Goal: Transaction & Acquisition: Purchase product/service

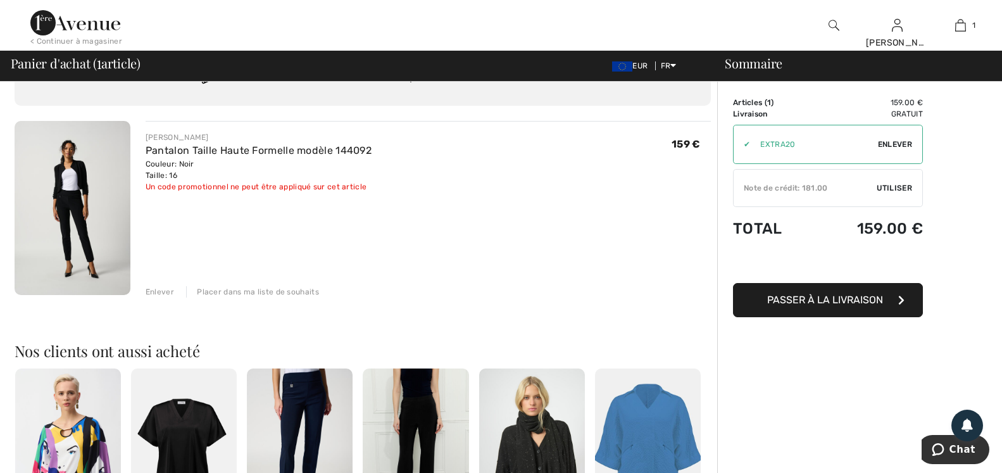
click at [891, 189] on span "Utiliser" at bounding box center [894, 187] width 35 height 11
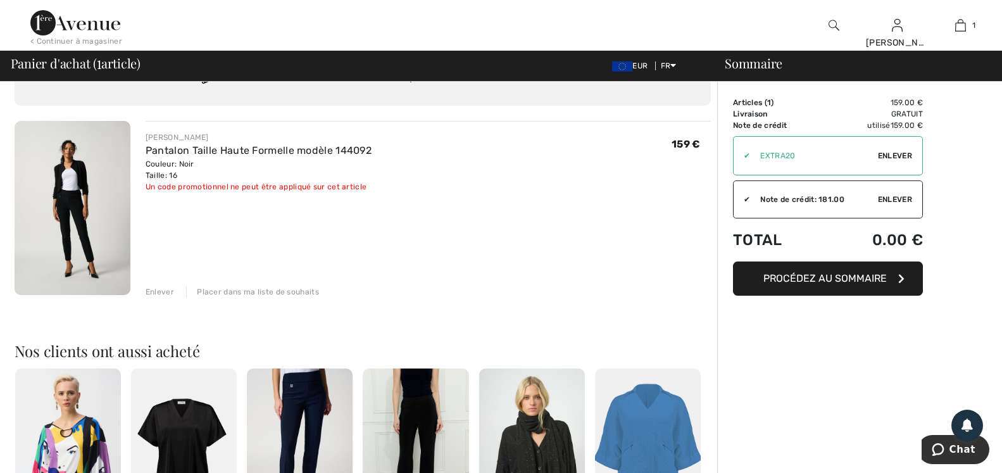
click at [867, 282] on span "Procédez au sommaire" at bounding box center [825, 278] width 123 height 12
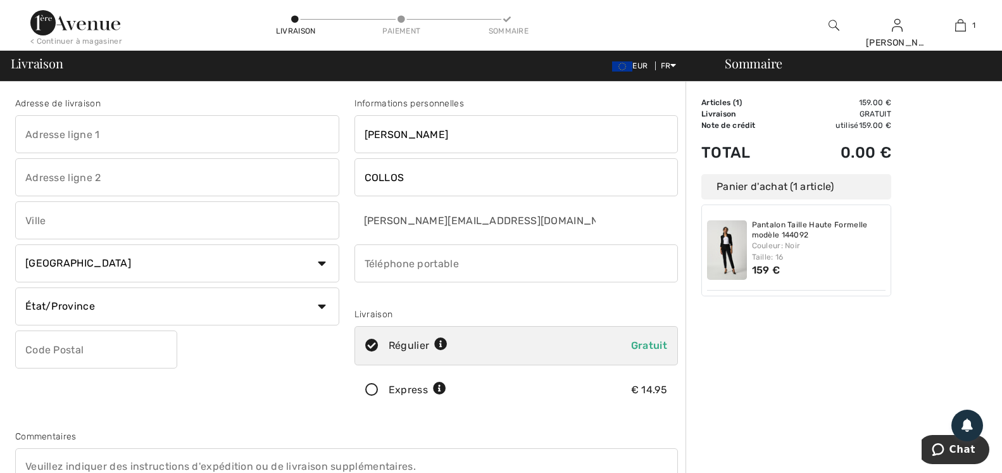
click at [129, 138] on input "text" at bounding box center [177, 134] width 324 height 38
type input "498 Rue du Souillet"
click at [106, 215] on input "text" at bounding box center [177, 220] width 324 height 38
click at [329, 268] on select "Pays Canada États-Unis Afghanistan Afrique du Sud Aland Albanie Algérie Allemag…" at bounding box center [177, 263] width 324 height 38
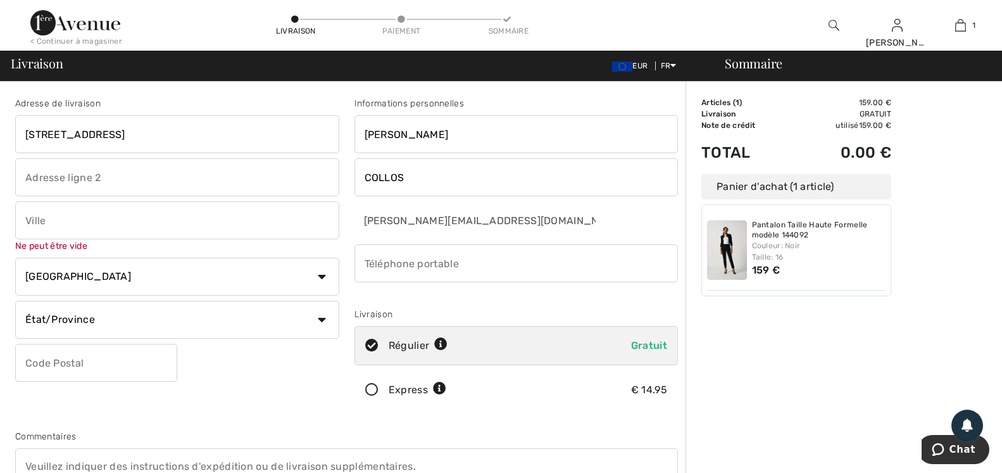
select select "FR"
click option "France" at bounding box center [0, 0] width 0 height 0
click at [116, 362] on input "text" at bounding box center [96, 363] width 162 height 38
type input "27290"
drag, startPoint x: 67, startPoint y: 210, endPoint x: 72, endPoint y: 215, distance: 7.2
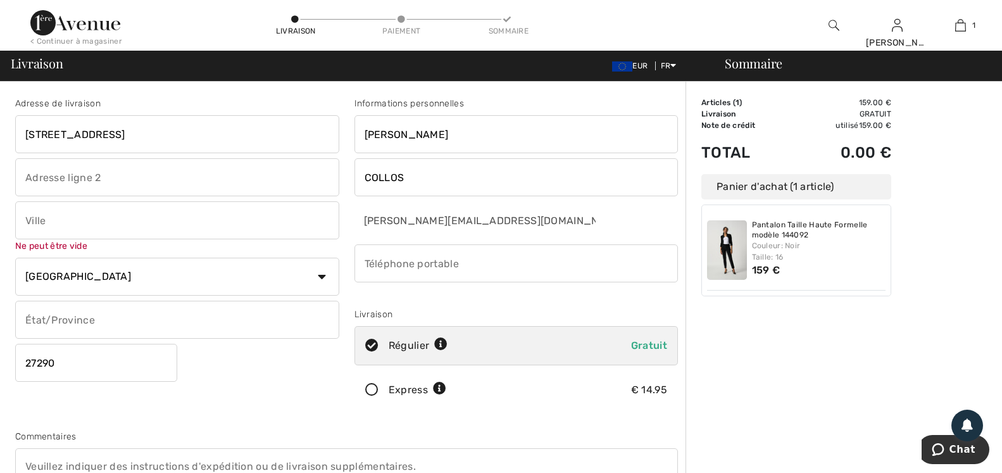
click at [68, 212] on input "text" at bounding box center [177, 220] width 324 height 38
type input "ECAQUELON"
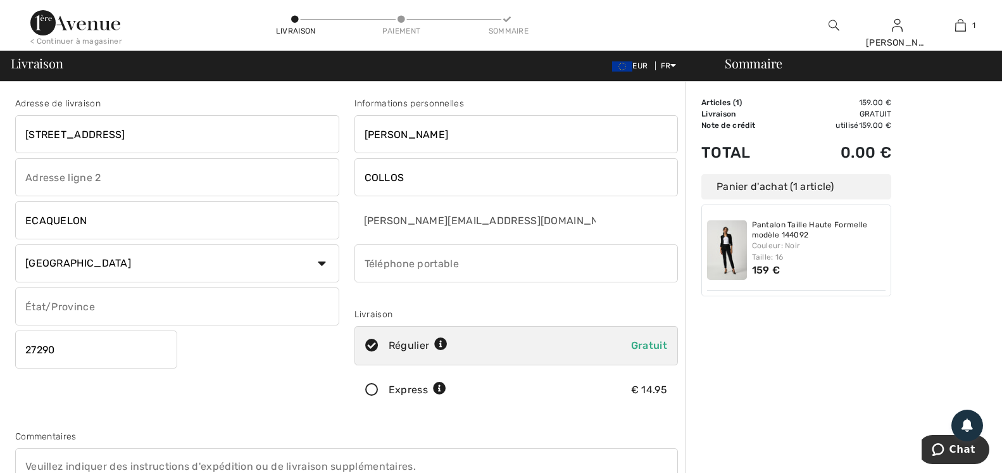
click at [465, 265] on input "phone" at bounding box center [517, 263] width 324 height 38
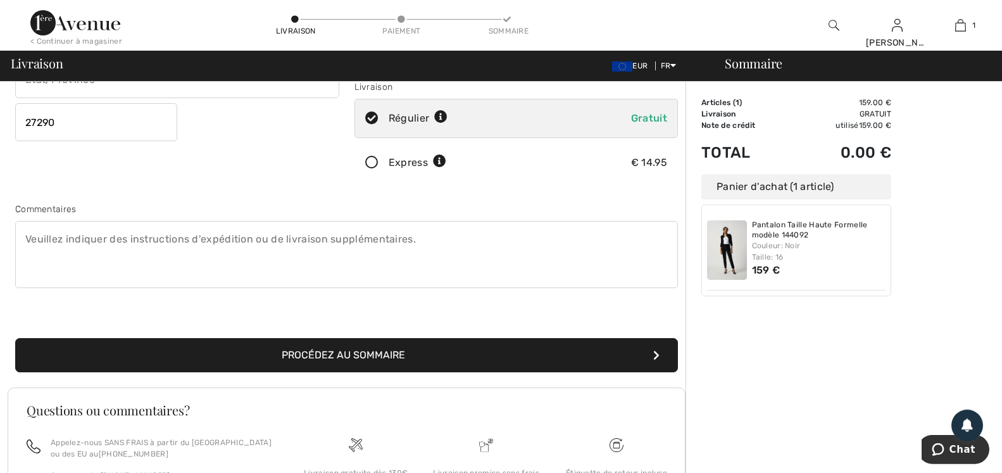
scroll to position [194, 0]
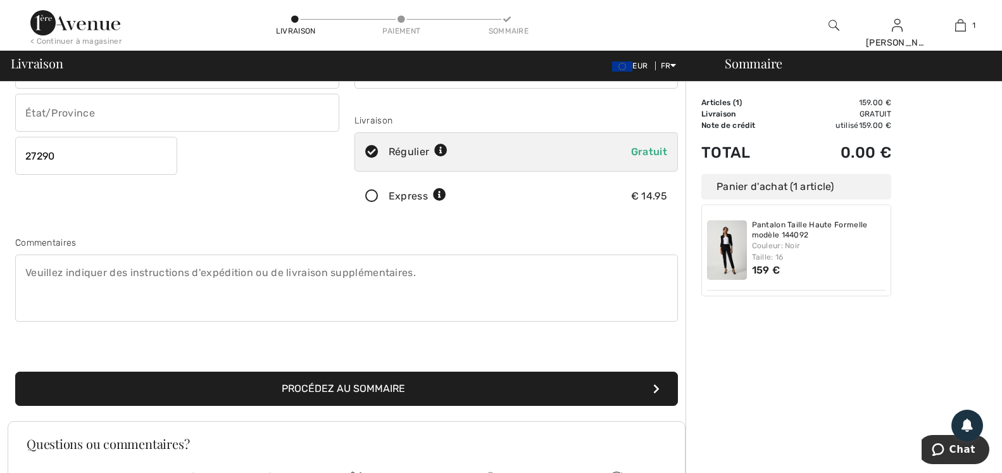
type input "0648868425"
click at [560, 399] on button "Procédez au sommaire" at bounding box center [346, 389] width 663 height 34
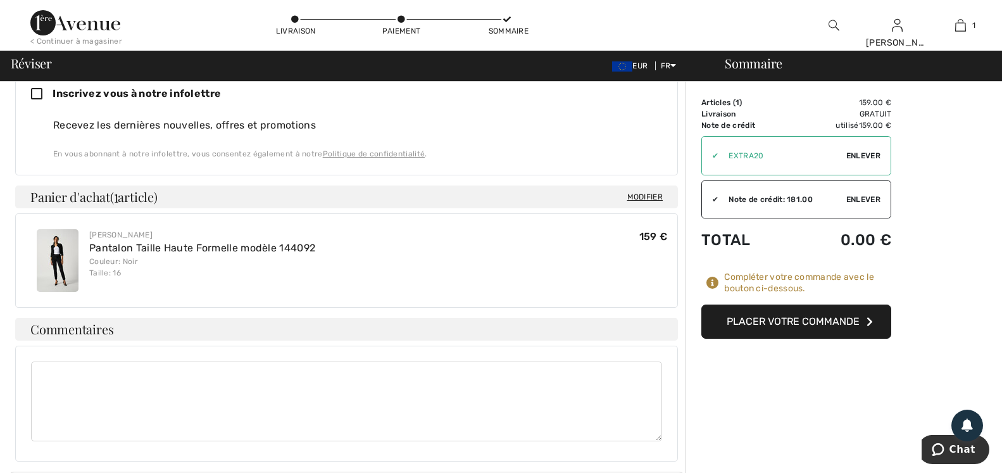
scroll to position [387, 0]
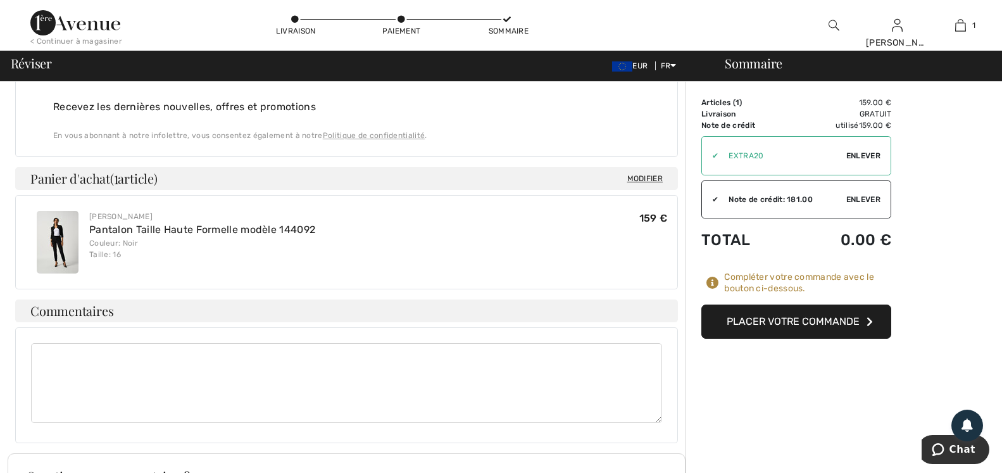
click at [802, 324] on button "Placer votre commande" at bounding box center [796, 322] width 190 height 34
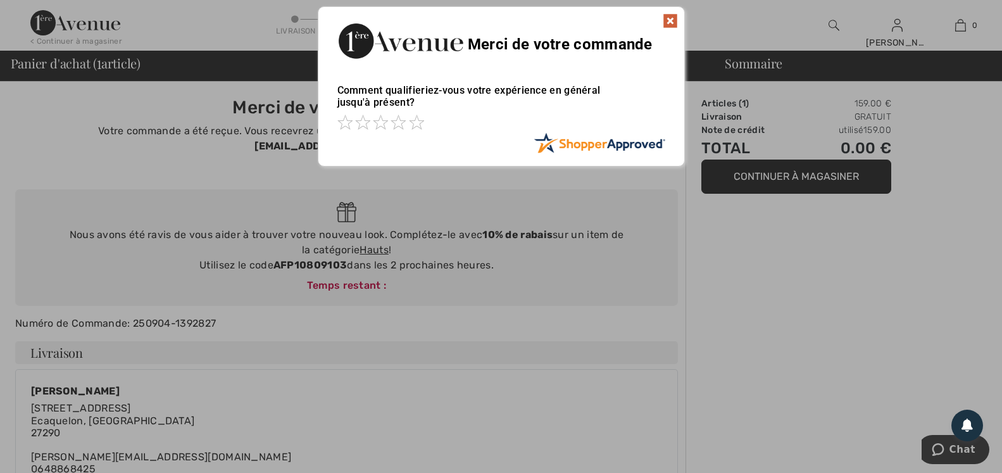
click at [665, 16] on img at bounding box center [670, 20] width 15 height 15
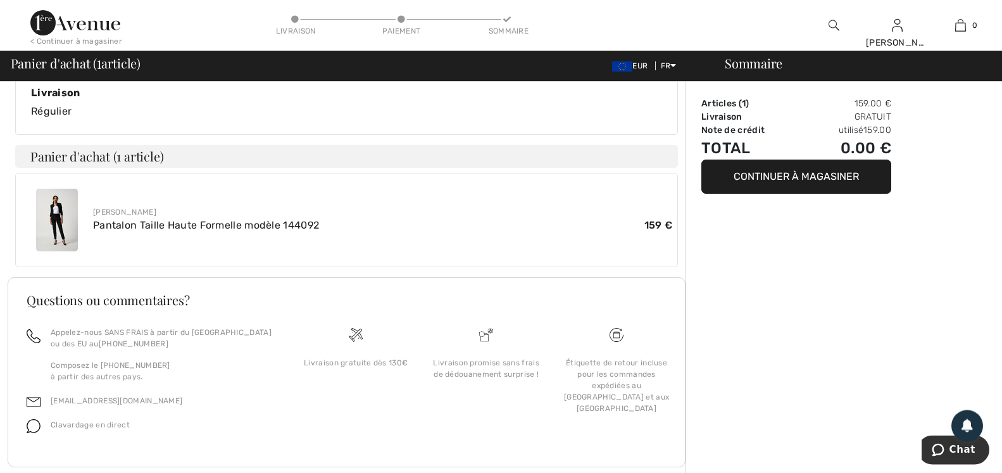
scroll to position [410, 0]
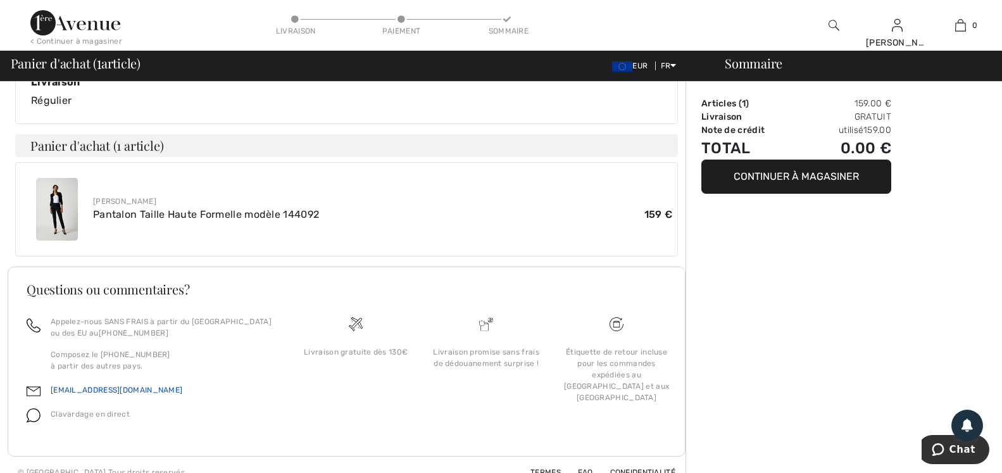
click at [63, 386] on link "[EMAIL_ADDRESS][DOMAIN_NAME]" at bounding box center [117, 390] width 132 height 9
